Goal: Find specific page/section: Find specific page/section

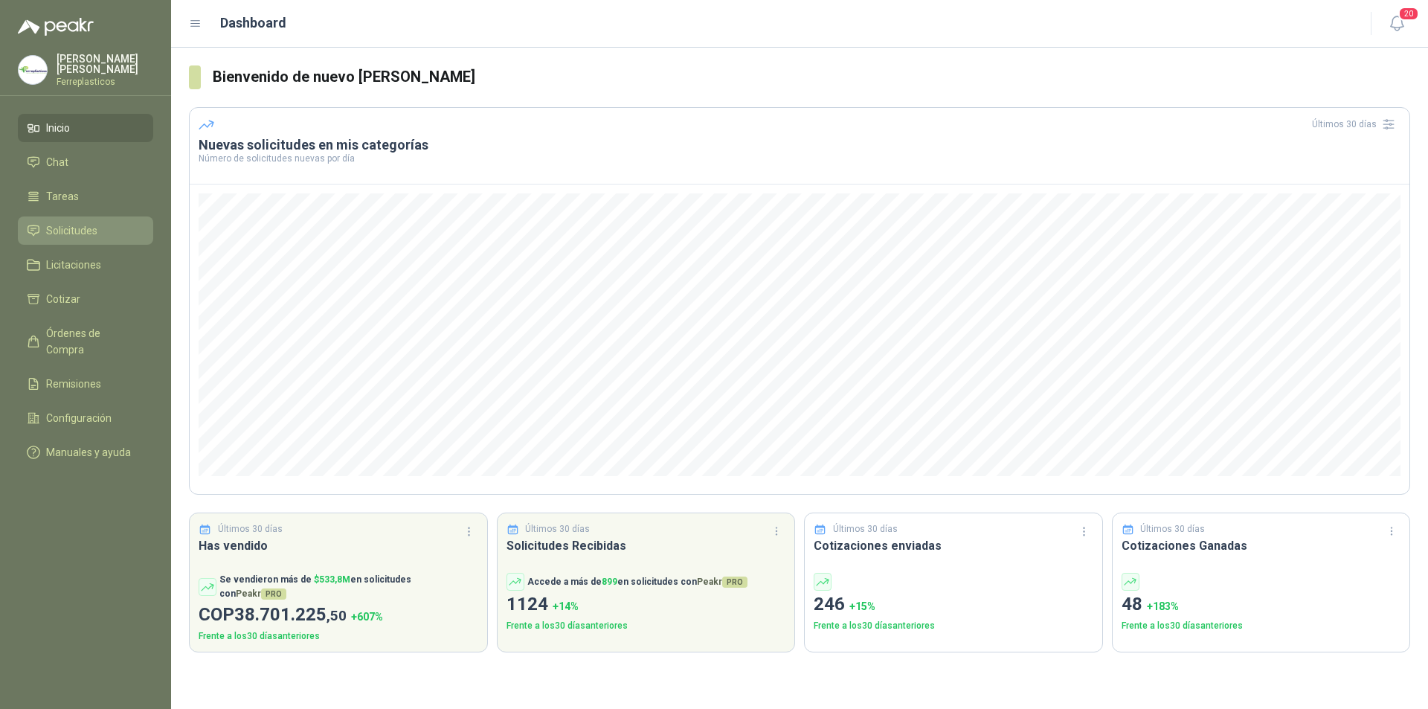
click at [60, 222] on span "Solicitudes" at bounding box center [71, 230] width 51 height 16
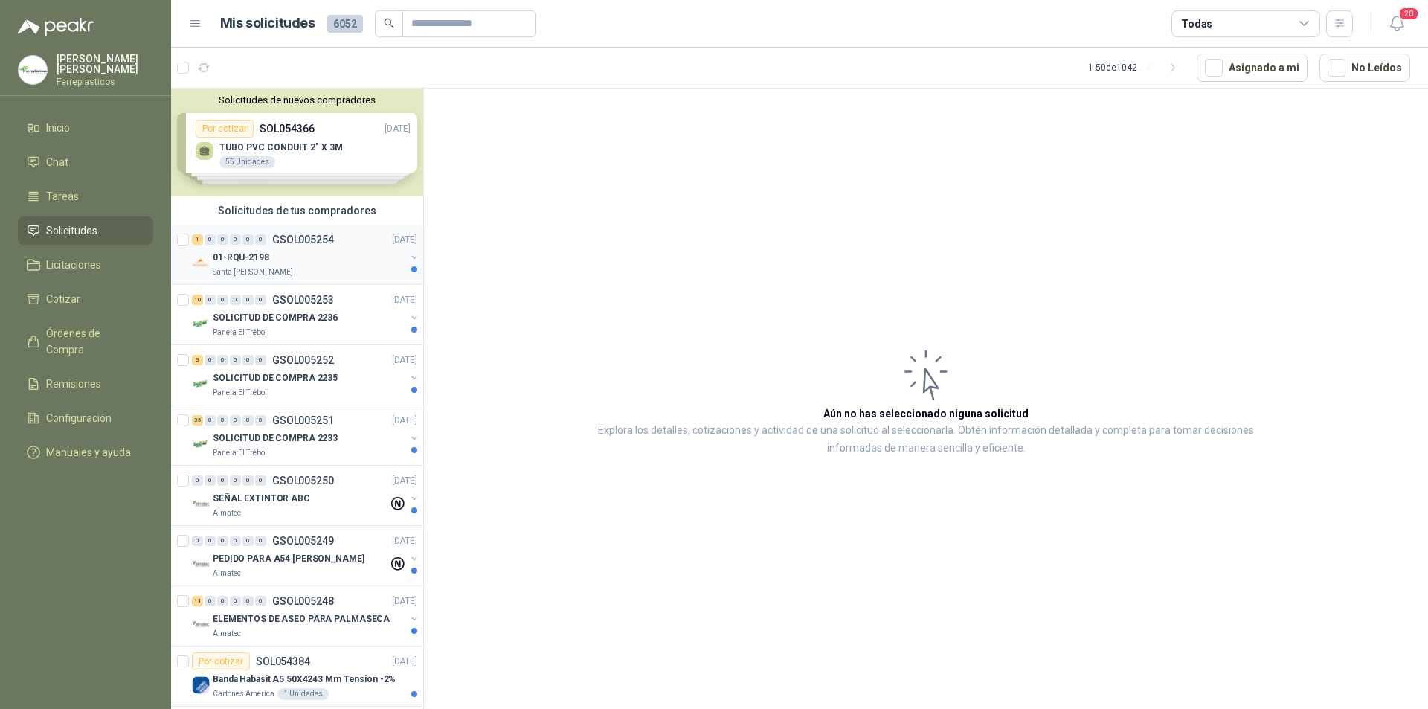
click at [357, 254] on div "01-RQU-2198" at bounding box center [309, 257] width 193 height 18
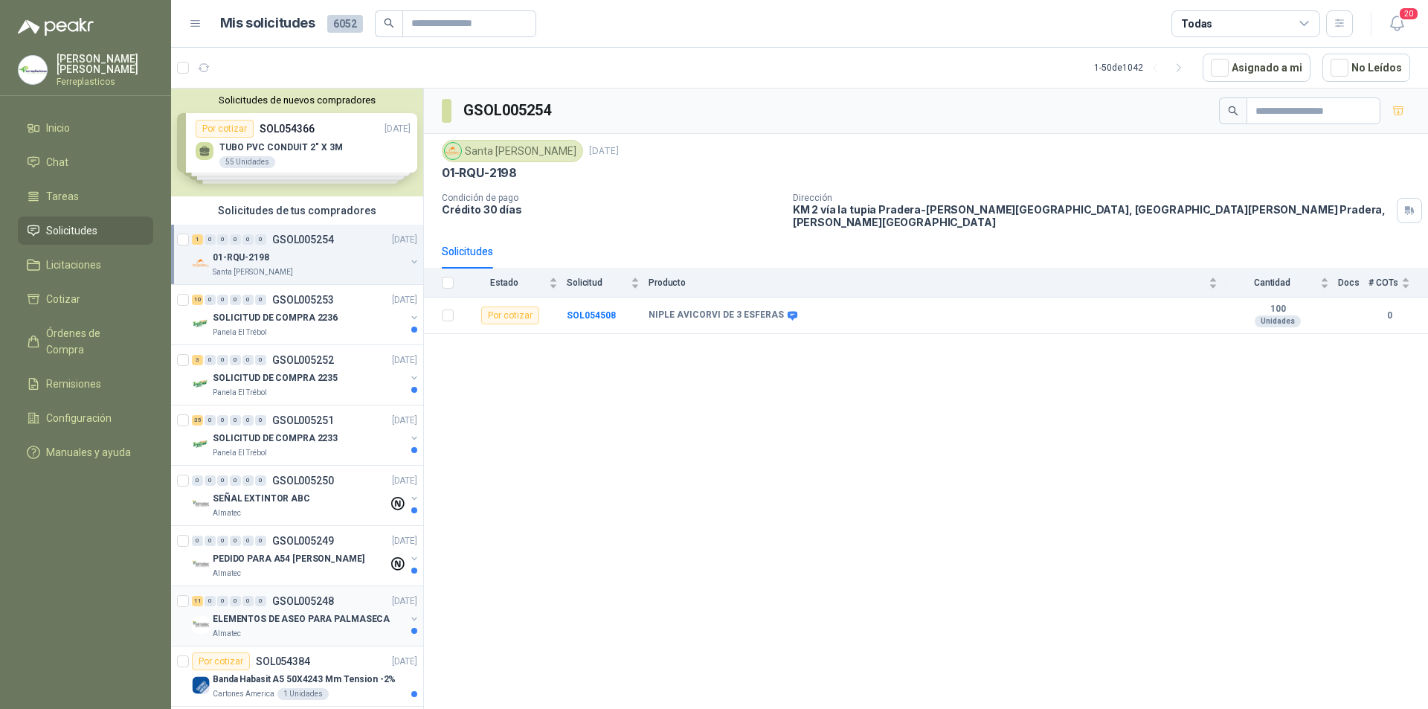
click at [350, 617] on p "ELEMENTOS DE ASEO PARA PALMASECA" at bounding box center [301, 619] width 177 height 14
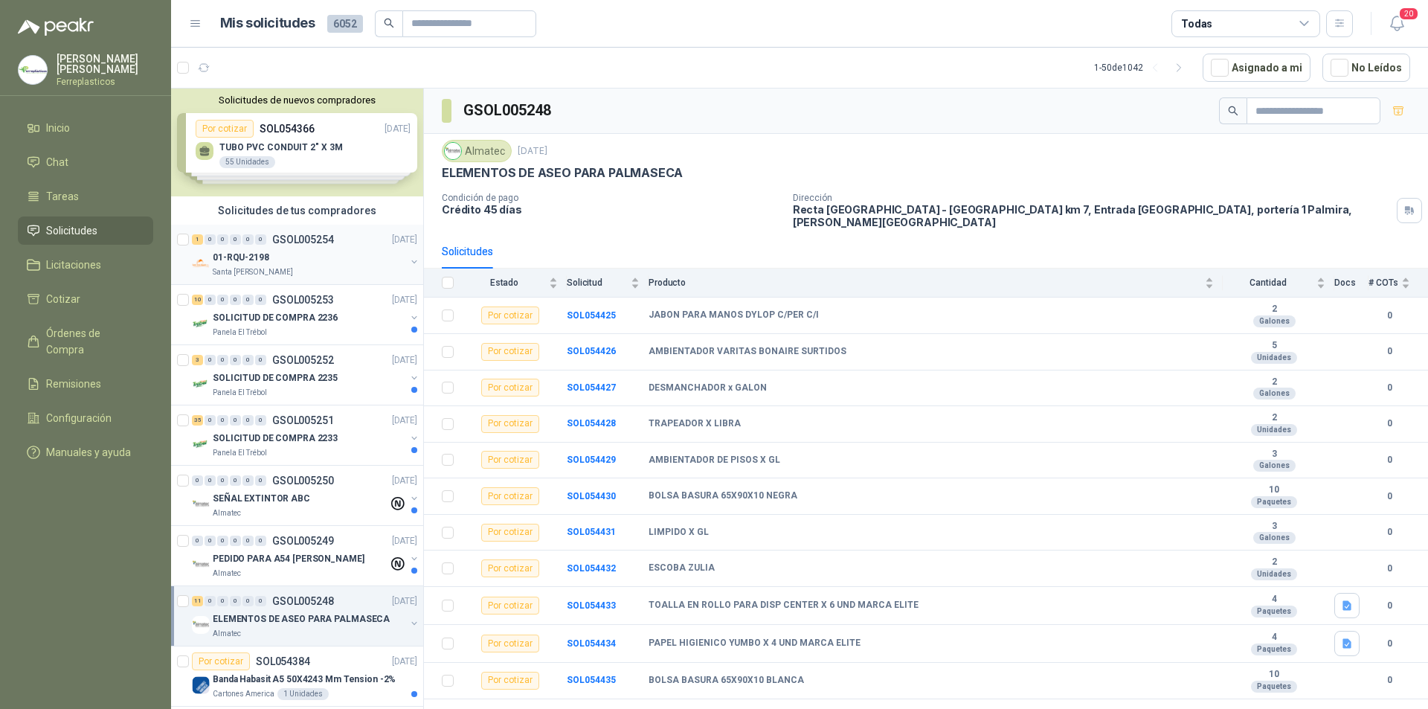
click at [332, 242] on p "GSOL005254" at bounding box center [303, 239] width 62 height 10
